Goal: Book appointment/travel/reservation

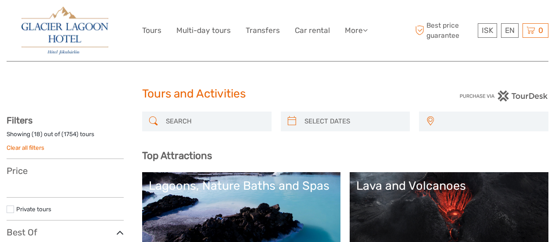
select select
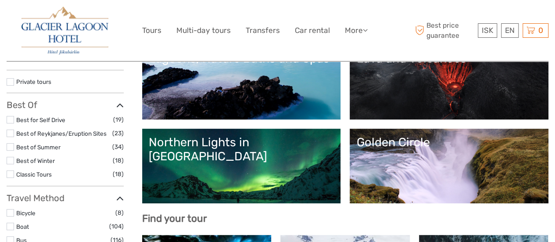
scroll to position [132, 0]
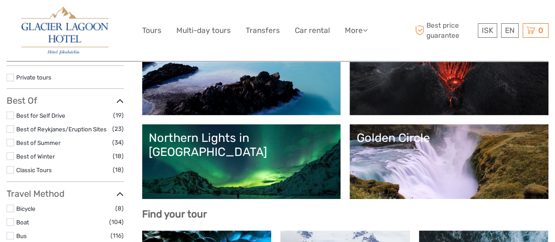
select select
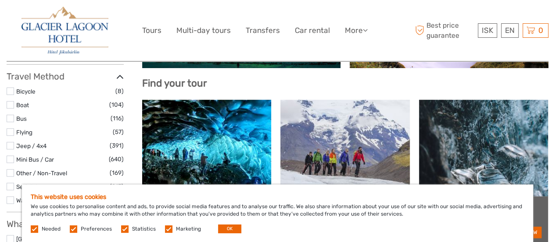
scroll to position [263, 0]
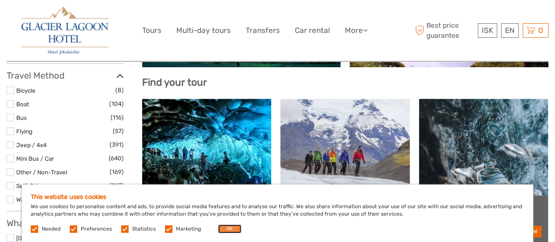
click at [224, 226] on button "OK" at bounding box center [229, 228] width 23 height 9
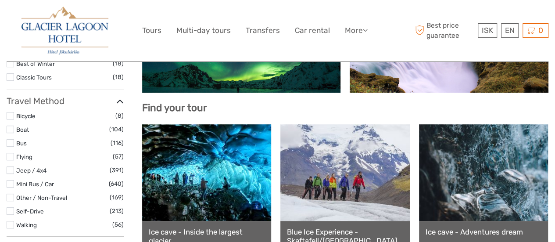
scroll to position [307, 0]
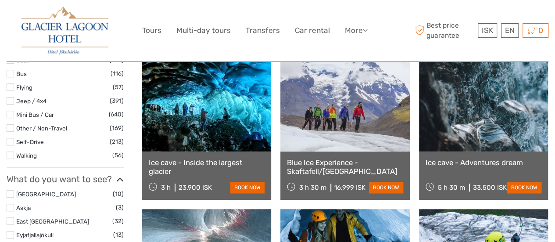
click at [211, 152] on div "Ice cave - Inside the largest glacier 3 h 23.900 ISK book now" at bounding box center [206, 175] width 129 height 48
click at [205, 160] on link "Ice cave - Inside the largest glacier" at bounding box center [207, 167] width 116 height 18
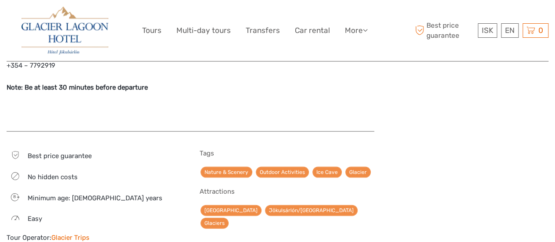
scroll to position [878, 0]
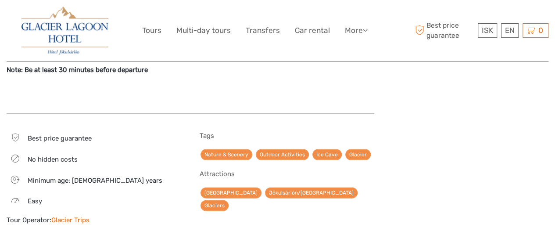
click at [82, 216] on link "Glacier Trips" at bounding box center [70, 220] width 38 height 8
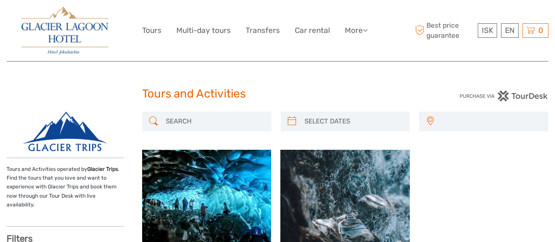
select select
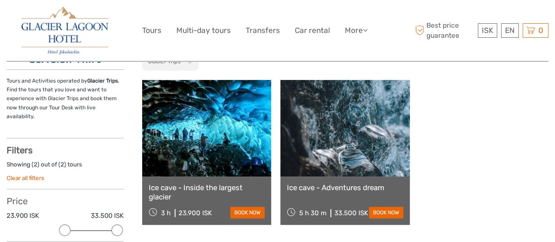
scroll to position [132, 0]
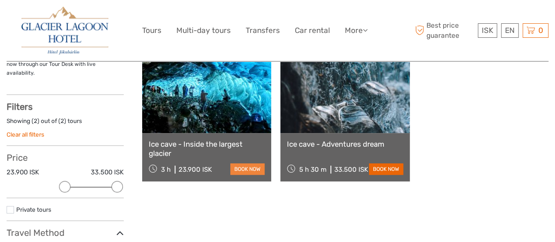
click at [238, 167] on link "book now" at bounding box center [247, 168] width 34 height 11
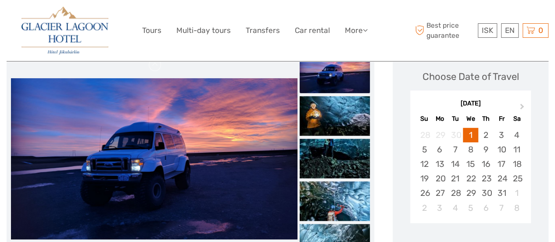
scroll to position [132, 0]
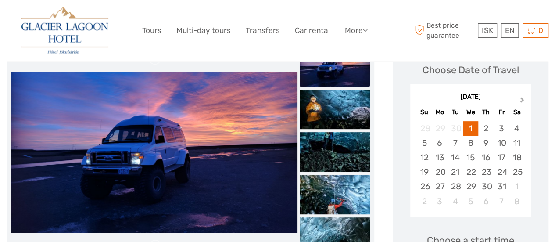
click at [522, 98] on span "Next Month" at bounding box center [522, 101] width 0 height 13
click at [481, 167] on div "22" at bounding box center [485, 172] width 15 height 14
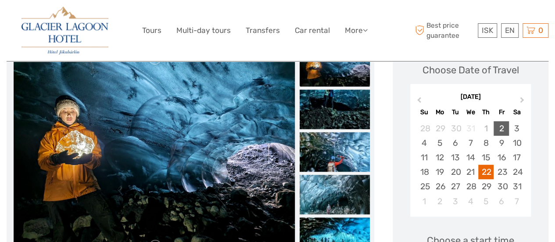
click at [497, 126] on div "2" at bounding box center [501, 128] width 15 height 14
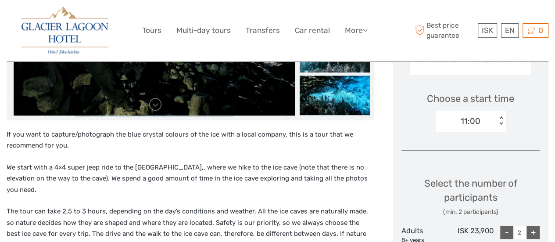
scroll to position [307, 0]
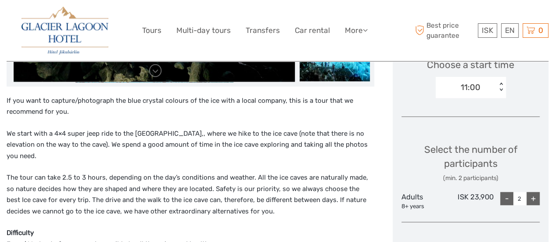
click at [498, 85] on div "< >" at bounding box center [500, 87] width 7 height 9
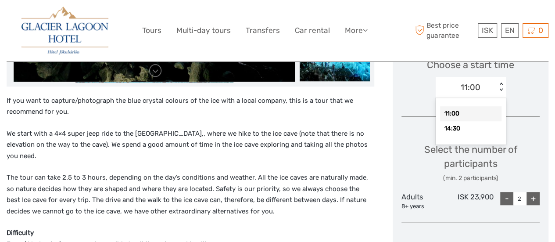
click at [498, 85] on div "< >" at bounding box center [500, 87] width 7 height 9
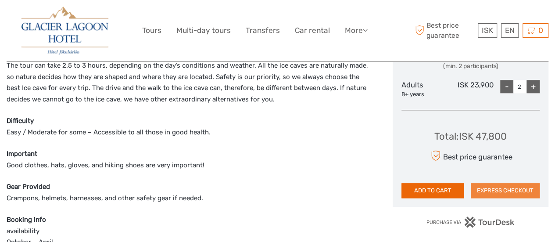
scroll to position [439, 0]
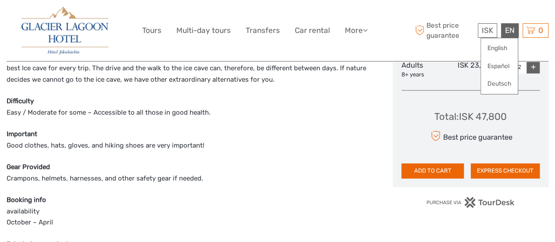
click at [514, 32] on div "EN English Español Deutsch" at bounding box center [510, 30] width 18 height 14
click at [505, 48] on link "English" at bounding box center [499, 48] width 37 height 16
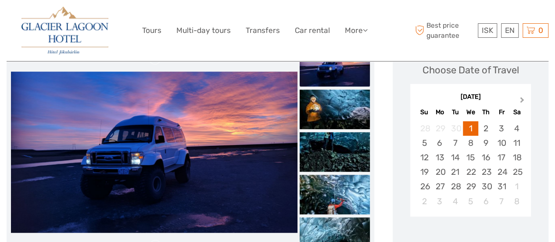
click at [522, 100] on span "Next Month" at bounding box center [522, 101] width 0 height 13
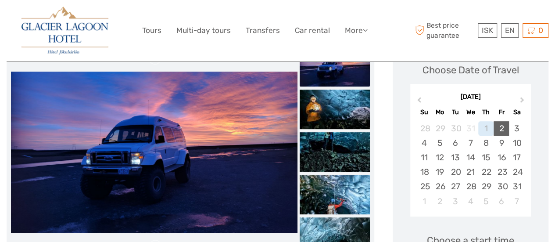
click at [504, 127] on div "2" at bounding box center [501, 128] width 15 height 14
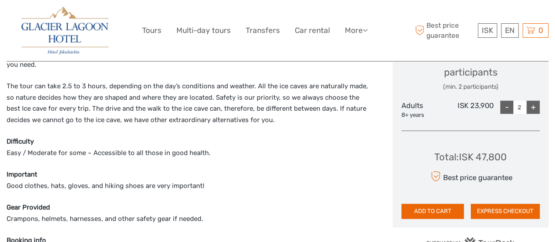
scroll to position [351, 0]
